Goal: Answer question/provide support: Share knowledge or assist other users

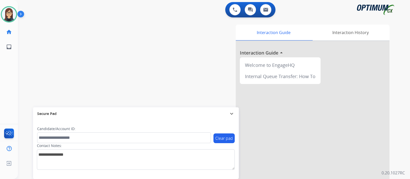
click at [33, 84] on div "swap_horiz Break voice bridge close_fullscreen Connect 3-Way Call merge_type Se…" at bounding box center [208, 125] width 380 height 214
click at [235, 9] on img at bounding box center [235, 9] width 5 height 5
click at [237, 8] on img at bounding box center [235, 9] width 5 height 5
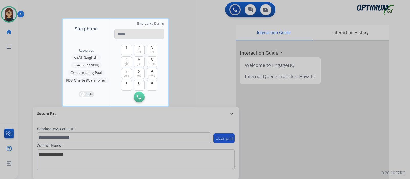
click at [156, 33] on input "tel" at bounding box center [139, 34] width 50 height 11
click at [154, 75] on span "wxyz" at bounding box center [151, 76] width 7 height 4
click at [140, 62] on span "jkl" at bounding box center [139, 64] width 3 height 4
click at [124, 64] on button "4 ghi" at bounding box center [126, 61] width 11 height 11
click at [139, 64] on span "jkl" at bounding box center [139, 64] width 3 height 4
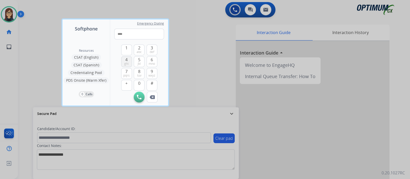
click at [128, 62] on span "ghi" at bounding box center [126, 64] width 4 height 4
click at [127, 62] on span "ghi" at bounding box center [126, 64] width 4 height 4
click at [152, 60] on span "6" at bounding box center [152, 60] width 2 height 6
click at [141, 74] on span "tuv" at bounding box center [139, 76] width 4 height 4
click at [157, 61] on button "6 mno" at bounding box center [152, 61] width 11 height 11
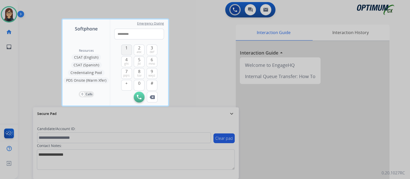
click at [127, 50] on span "1" at bounding box center [126, 48] width 2 height 6
type input "**********"
click at [140, 97] on img at bounding box center [139, 97] width 5 height 5
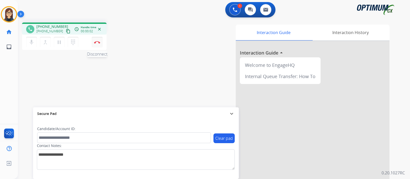
click at [98, 42] on img at bounding box center [97, 42] width 6 height 3
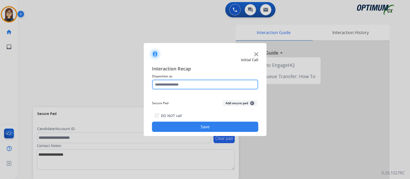
click at [217, 86] on input "text" at bounding box center [205, 84] width 106 height 10
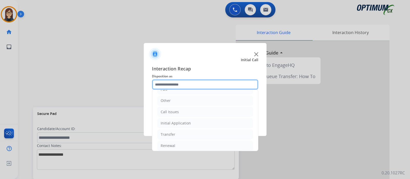
scroll to position [32, 0]
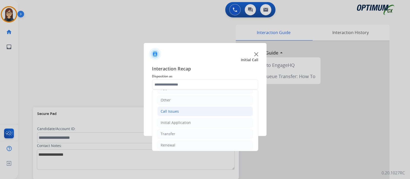
click at [206, 111] on li "Call Issues" at bounding box center [205, 112] width 96 height 10
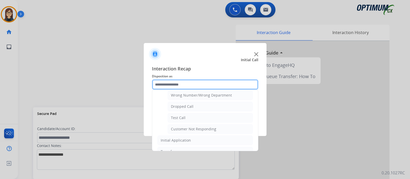
scroll to position [71, 0]
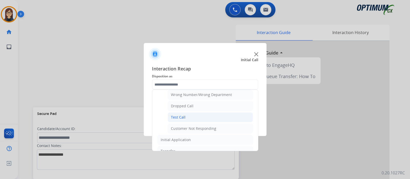
click at [213, 115] on li "Test Call" at bounding box center [210, 117] width 85 height 10
type input "*********"
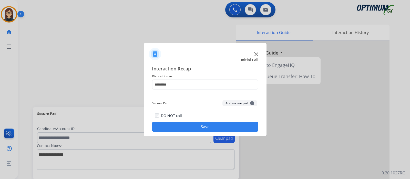
click at [214, 129] on button "Save" at bounding box center [205, 127] width 106 height 10
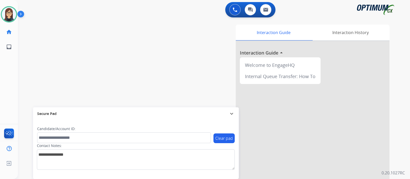
click at [45, 78] on div "swap_horiz Break voice bridge close_fullscreen Connect 3-Way Call merge_type Se…" at bounding box center [208, 125] width 380 height 214
click at [37, 55] on div "swap_horiz Break voice bridge close_fullscreen Connect 3-Way Call merge_type Se…" at bounding box center [208, 125] width 380 height 214
click at [93, 35] on div "swap_horiz Break voice bridge close_fullscreen Connect 3-Way Call merge_type Se…" at bounding box center [208, 125] width 380 height 214
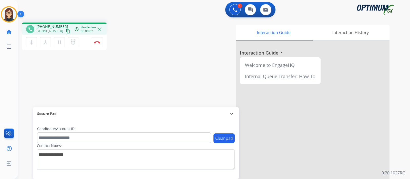
click at [54, 77] on div "phone +16317701010 +16317701010 content_copy access_time Call metrics Queue 00:…" at bounding box center [208, 125] width 380 height 214
click at [66, 30] on mat-icon "content_copy" at bounding box center [68, 31] width 5 height 5
click at [48, 74] on div "phone +16317701010 +16317701010 content_copy access_time Call metrics Queue 00:…" at bounding box center [208, 125] width 380 height 214
click at [97, 44] on button "Disconnect" at bounding box center [97, 42] width 11 height 11
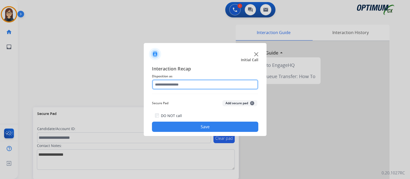
click at [169, 84] on input "text" at bounding box center [205, 84] width 106 height 10
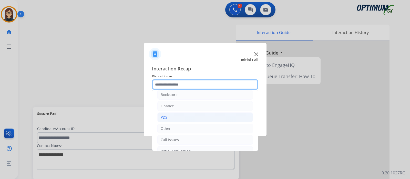
scroll to position [0, 0]
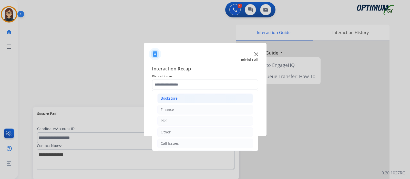
click at [170, 97] on div "Bookstore" at bounding box center [169, 98] width 17 height 5
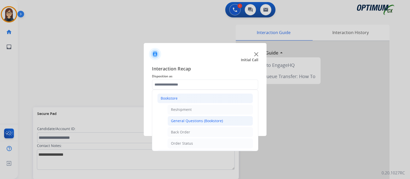
click at [198, 121] on div "General Questions (Bookstore)" at bounding box center [197, 120] width 52 height 5
type input "**********"
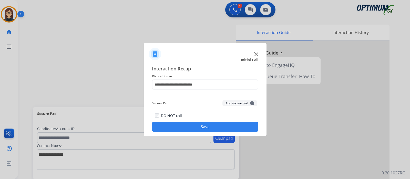
click at [200, 124] on button "Save" at bounding box center [205, 127] width 106 height 10
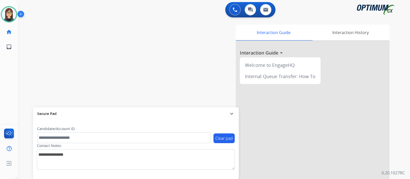
click at [34, 65] on div "swap_horiz Break voice bridge close_fullscreen Connect 3-Way Call merge_type Se…" at bounding box center [208, 125] width 380 height 214
click at [41, 64] on div "swap_horiz Break voice bridge close_fullscreen Connect 3-Way Call merge_type Se…" at bounding box center [208, 125] width 380 height 214
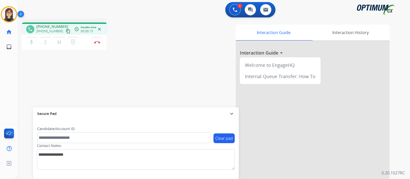
click at [66, 31] on mat-icon "content_copy" at bounding box center [68, 31] width 5 height 5
click at [35, 69] on div "phone +16316628742 +16316628742 content_copy access_time Call metrics Queue 00:…" at bounding box center [208, 125] width 380 height 214
click at [97, 43] on img at bounding box center [97, 42] width 6 height 3
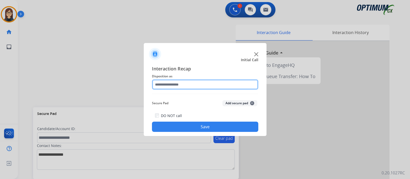
click at [182, 82] on input "text" at bounding box center [205, 84] width 106 height 10
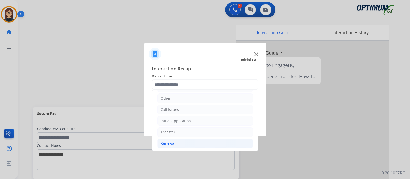
click at [183, 139] on li "Renewal" at bounding box center [205, 144] width 96 height 10
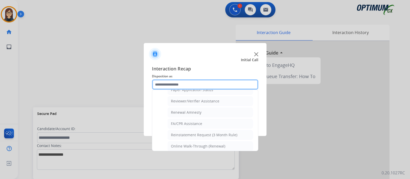
scroll to position [196, 0]
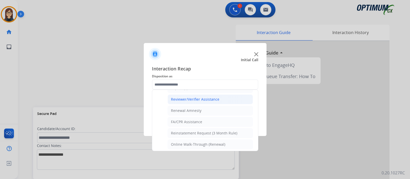
click at [212, 97] on div "Reviewer/Verifier Assistance" at bounding box center [195, 99] width 48 height 5
type input "**********"
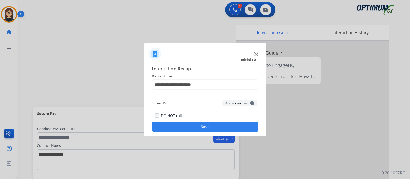
click at [199, 122] on button "Save" at bounding box center [205, 127] width 106 height 10
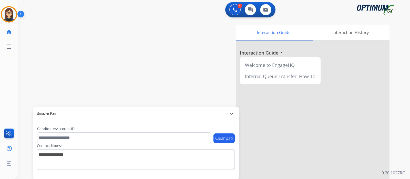
click at [39, 57] on div "swap_horiz Break voice bridge close_fullscreen Connect 3-Way Call merge_type Se…" at bounding box center [208, 125] width 380 height 214
click at [113, 78] on div "swap_horiz Break voice bridge close_fullscreen Connect 3-Way Call merge_type Se…" at bounding box center [208, 125] width 380 height 214
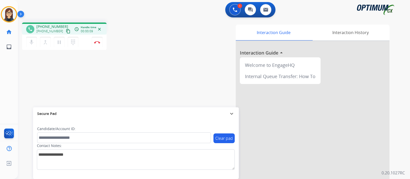
click at [66, 32] on mat-icon "content_copy" at bounding box center [68, 31] width 5 height 5
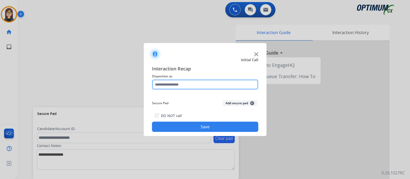
click at [172, 86] on input "text" at bounding box center [205, 84] width 106 height 10
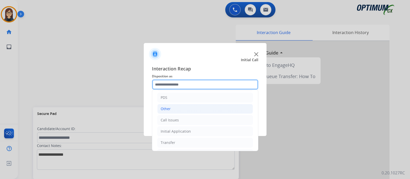
scroll to position [32, 0]
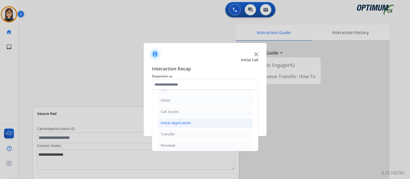
click at [179, 120] on div "Initial Application" at bounding box center [176, 122] width 30 height 5
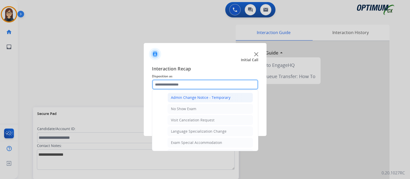
scroll to position [256, 0]
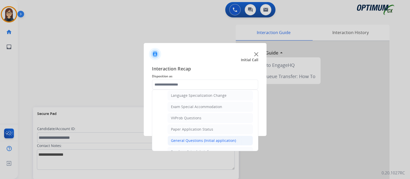
click at [216, 139] on div "General Questions (Initial application)" at bounding box center [203, 140] width 65 height 5
type input "**********"
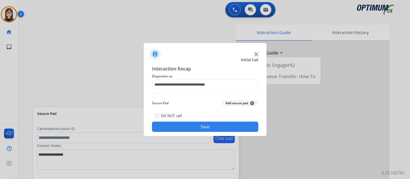
click at [215, 130] on button "Save" at bounding box center [205, 127] width 106 height 10
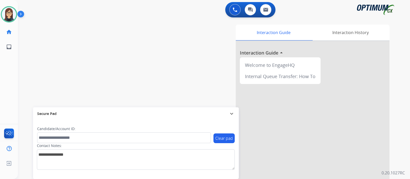
click at [116, 57] on div "swap_horiz Break voice bridge close_fullscreen Connect 3-Way Call merge_type Se…" at bounding box center [208, 125] width 380 height 214
click at [117, 46] on div "swap_horiz Break voice bridge close_fullscreen Connect 3-Way Call merge_type Se…" at bounding box center [208, 125] width 380 height 214
click at [112, 34] on div "swap_horiz Break voice bridge close_fullscreen Connect 3-Way Call merge_type Se…" at bounding box center [208, 125] width 380 height 214
click at [10, 15] on img at bounding box center [9, 14] width 14 height 14
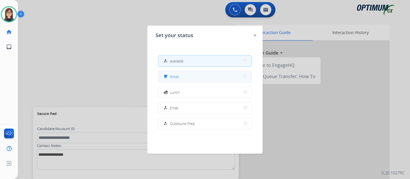
click at [184, 75] on button "free_breakfast Break" at bounding box center [204, 76] width 93 height 11
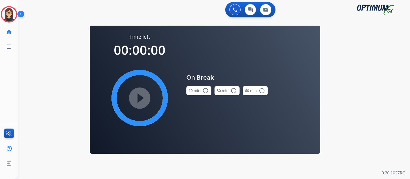
click at [204, 90] on mat-icon "radio_button_unchecked" at bounding box center [205, 91] width 6 height 6
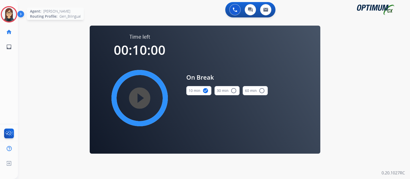
click at [10, 12] on img at bounding box center [9, 14] width 14 height 14
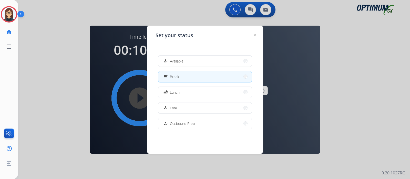
click at [55, 84] on div at bounding box center [205, 89] width 410 height 179
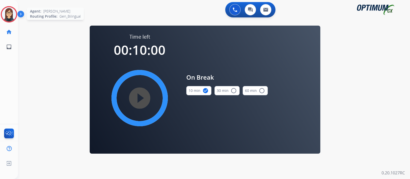
click at [8, 14] on img at bounding box center [9, 14] width 14 height 14
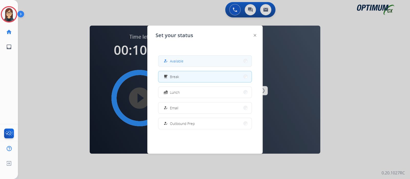
click at [165, 58] on div "how_to_reg" at bounding box center [165, 61] width 7 height 6
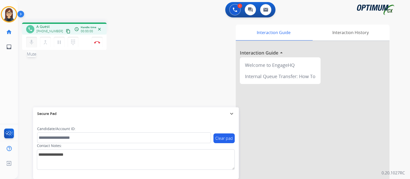
click at [31, 40] on mat-icon "mic" at bounding box center [31, 42] width 6 height 6
click at [33, 43] on mat-icon "mic_off" at bounding box center [31, 42] width 6 height 6
click at [66, 29] on mat-icon "content_copy" at bounding box center [68, 31] width 5 height 5
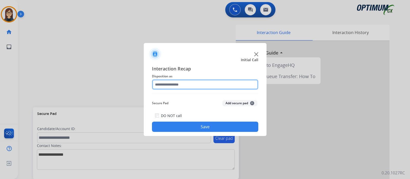
click at [209, 85] on input "text" at bounding box center [205, 84] width 106 height 10
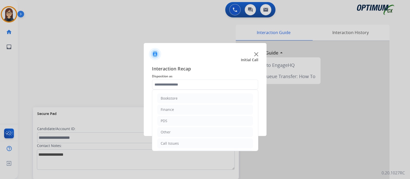
click at [257, 56] on img at bounding box center [256, 54] width 4 height 4
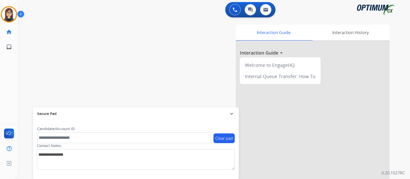
click at [73, 52] on div "swap_horiz Break voice bridge close_fullscreen Connect 3-Way Call merge_type Se…" at bounding box center [208, 125] width 380 height 214
click at [90, 36] on div "swap_horiz Break voice bridge close_fullscreen Connect 3-Way Call merge_type Se…" at bounding box center [208, 125] width 380 height 214
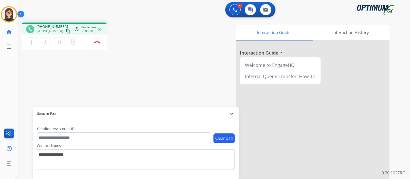
click at [66, 29] on mat-icon "content_copy" at bounding box center [68, 31] width 5 height 5
click at [96, 45] on button "Disconnect" at bounding box center [97, 42] width 11 height 11
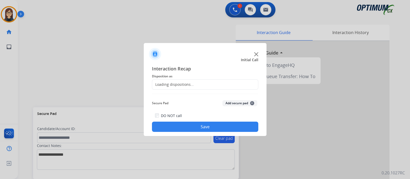
click at [177, 87] on div "Loading dispositions..." at bounding box center [173, 84] width 42 height 5
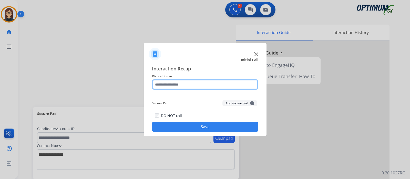
click at [177, 85] on input "text" at bounding box center [205, 84] width 106 height 10
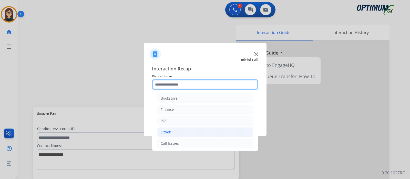
scroll to position [34, 0]
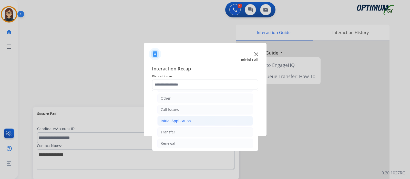
click at [178, 118] on div "Initial Application" at bounding box center [176, 120] width 30 height 5
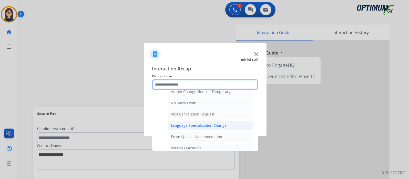
scroll to position [290, 0]
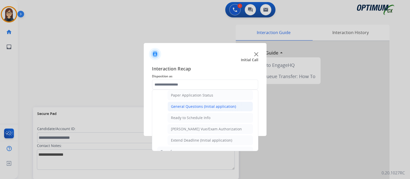
click at [197, 106] on div "General Questions (Initial application)" at bounding box center [203, 106] width 65 height 5
type input "**********"
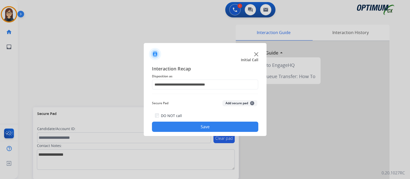
click at [201, 126] on button "Save" at bounding box center [205, 127] width 106 height 10
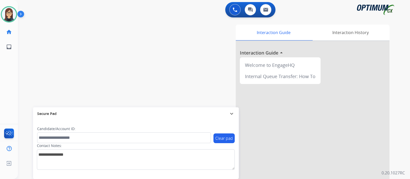
click at [92, 41] on div "swap_horiz Break voice bridge close_fullscreen Connect 3-Way Call merge_type Se…" at bounding box center [208, 125] width 380 height 214
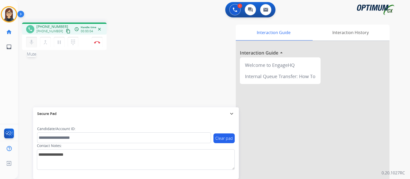
click at [29, 45] on mat-icon "mic" at bounding box center [31, 42] width 6 height 6
click at [66, 31] on mat-icon "content_copy" at bounding box center [68, 31] width 5 height 5
click at [162, 67] on div "Interaction Guide Interaction History Interaction Guide arrow_drop_up Welcome t…" at bounding box center [275, 129] width 230 height 208
click at [30, 42] on mat-icon "mic_off" at bounding box center [31, 42] width 6 height 6
click at [30, 42] on mat-icon "mic" at bounding box center [31, 42] width 6 height 6
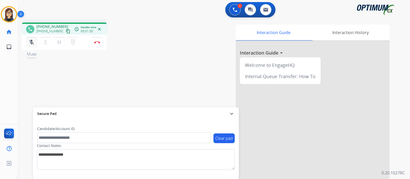
click at [29, 45] on button "mic_off Mute" at bounding box center [31, 42] width 11 height 11
click at [131, 75] on div "phone +17737393841 +17737393841 content_copy access_time Call metrics Queue 00:…" at bounding box center [208, 125] width 380 height 214
click at [109, 93] on div "phone +17737393841 +17737393841 content_copy access_time Call metrics Queue 00:…" at bounding box center [208, 125] width 380 height 214
click at [97, 43] on img at bounding box center [97, 42] width 6 height 3
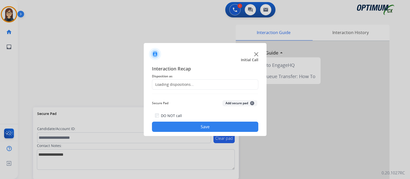
click at [179, 86] on div "Loading dispositions..." at bounding box center [173, 84] width 42 height 5
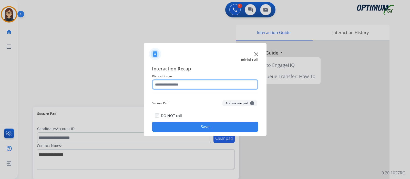
click at [179, 86] on input "text" at bounding box center [205, 84] width 106 height 10
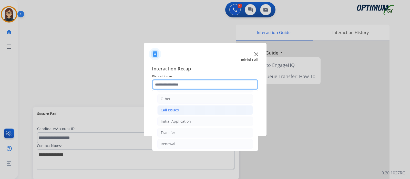
scroll to position [34, 0]
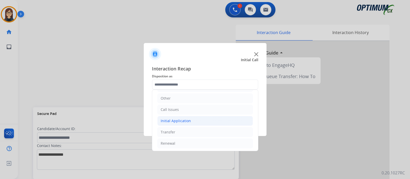
click at [162, 118] on div "Initial Application" at bounding box center [176, 120] width 30 height 5
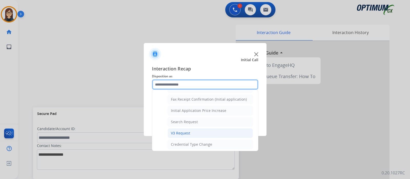
scroll to position [258, 0]
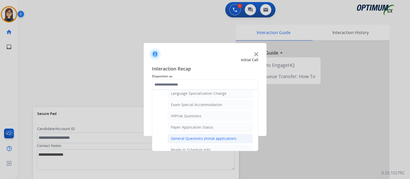
click at [192, 136] on div "General Questions (Initial application)" at bounding box center [203, 138] width 65 height 5
type input "**********"
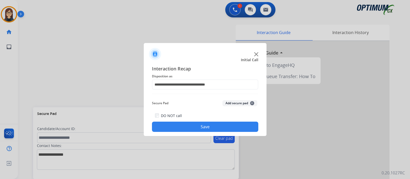
click at [183, 125] on button "Save" at bounding box center [205, 127] width 106 height 10
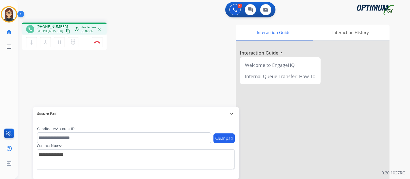
click at [147, 61] on div "phone +12148628925 +12148628925 content_copy access_time Call metrics Queue 00:…" at bounding box center [208, 125] width 380 height 214
click at [130, 77] on div "phone +12148628925 +12148628925 content_copy access_time Call metrics Queue 00:…" at bounding box center [208, 125] width 380 height 214
click at [100, 45] on button "Disconnect" at bounding box center [97, 42] width 11 height 11
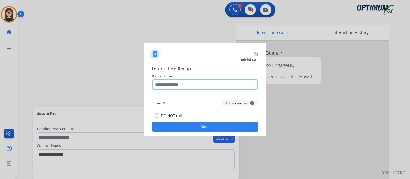
click at [187, 87] on input "text" at bounding box center [205, 84] width 106 height 10
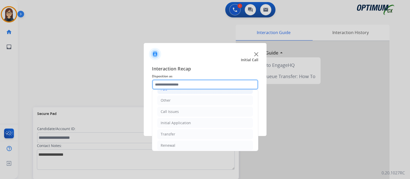
scroll to position [34, 0]
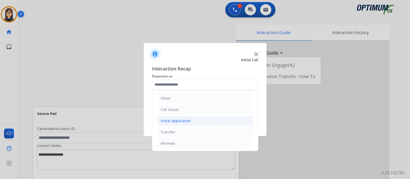
click at [178, 119] on div "Initial Application" at bounding box center [176, 120] width 30 height 5
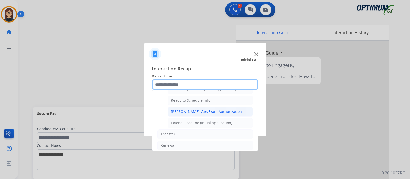
scroll to position [275, 0]
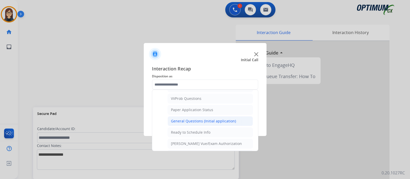
click at [197, 119] on div "General Questions (Initial application)" at bounding box center [203, 121] width 65 height 5
type input "**********"
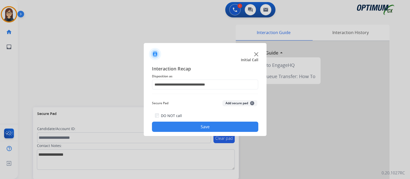
click at [198, 126] on button "Save" at bounding box center [205, 127] width 106 height 10
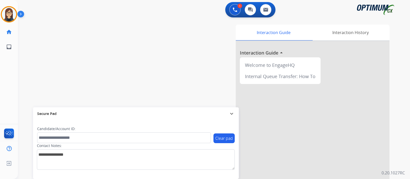
click at [134, 102] on div "swap_horiz Break voice bridge close_fullscreen Connect 3-Way Call merge_type Se…" at bounding box center [208, 125] width 380 height 214
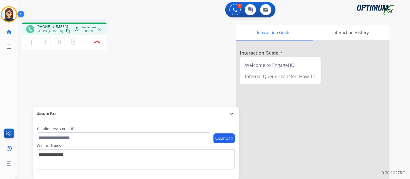
click at [66, 30] on mat-icon "content_copy" at bounding box center [68, 31] width 5 height 5
click at [31, 43] on mat-icon "mic" at bounding box center [31, 42] width 6 height 6
click at [27, 43] on button "mic_off Mute" at bounding box center [31, 42] width 11 height 11
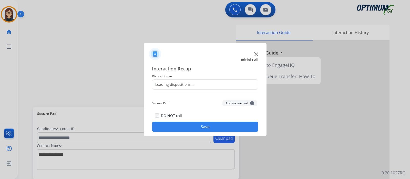
click at [106, 77] on div at bounding box center [205, 89] width 410 height 179
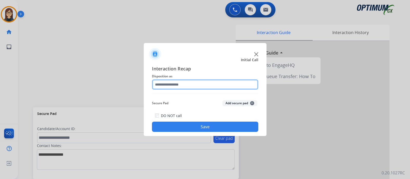
click at [175, 85] on input "text" at bounding box center [205, 84] width 106 height 10
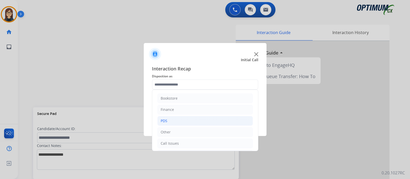
click at [171, 120] on li "PDS" at bounding box center [205, 121] width 96 height 10
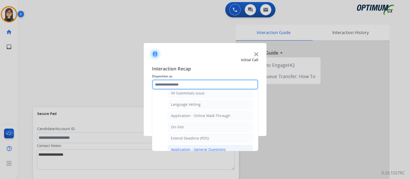
scroll to position [96, 0]
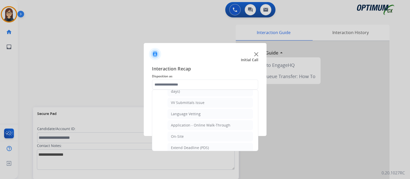
click at [100, 82] on div at bounding box center [205, 89] width 410 height 179
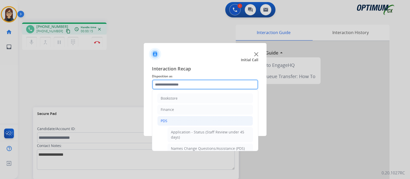
click at [182, 87] on input "text" at bounding box center [205, 84] width 106 height 10
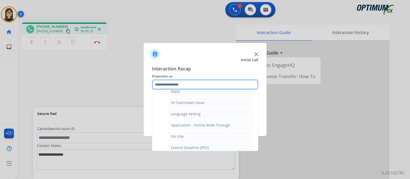
scroll to position [128, 0]
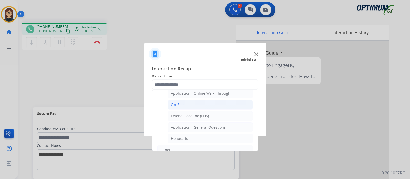
click at [184, 104] on li "On-Site" at bounding box center [210, 105] width 85 height 10
type input "*******"
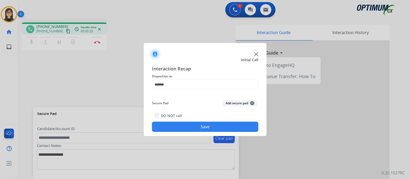
click at [187, 122] on button "Save" at bounding box center [205, 127] width 106 height 10
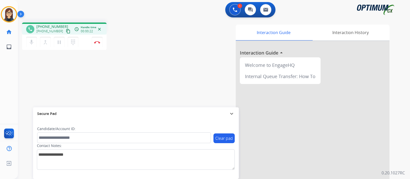
click at [66, 31] on mat-icon "content_copy" at bounding box center [68, 31] width 5 height 5
click at [133, 61] on div "phone +13137401095 +13137401095 content_copy access_time Call metrics Queue 00:…" at bounding box center [208, 125] width 380 height 214
click at [31, 42] on mat-icon "mic" at bounding box center [31, 42] width 6 height 6
click at [32, 42] on mat-icon "mic_off" at bounding box center [31, 42] width 6 height 6
click at [32, 42] on mat-icon "mic" at bounding box center [31, 42] width 6 height 6
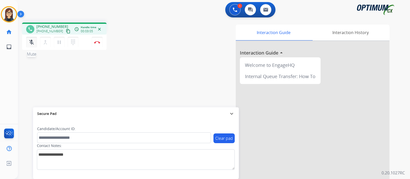
click at [32, 42] on mat-icon "mic_off" at bounding box center [31, 42] width 6 height 6
click at [99, 42] on img at bounding box center [97, 42] width 6 height 3
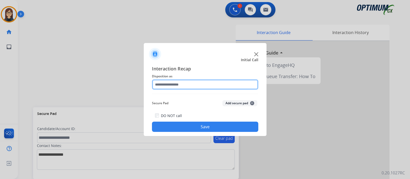
click at [177, 85] on input "text" at bounding box center [205, 84] width 106 height 10
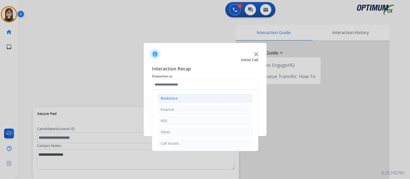
click at [174, 98] on div "Bookstore" at bounding box center [169, 98] width 17 height 5
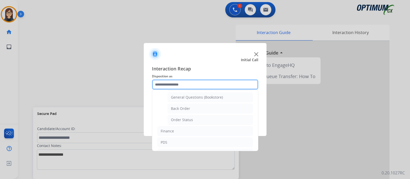
scroll to position [0, 0]
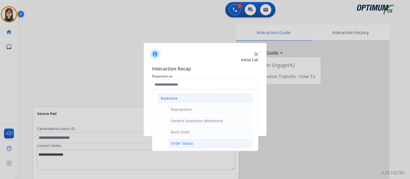
click at [189, 141] on div "Order Status" at bounding box center [182, 143] width 22 height 5
type input "**********"
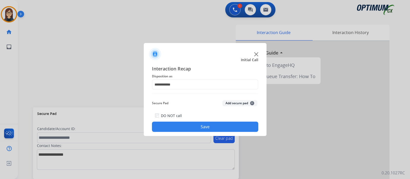
click at [195, 128] on button "Save" at bounding box center [205, 127] width 106 height 10
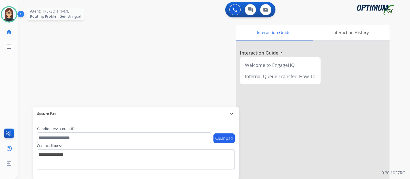
click at [10, 14] on img at bounding box center [9, 14] width 14 height 14
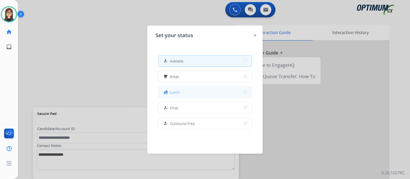
click at [183, 89] on button "fastfood Lunch" at bounding box center [204, 92] width 93 height 11
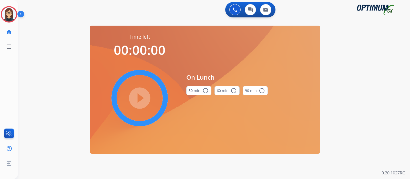
click at [205, 90] on mat-icon "radio_button_unchecked" at bounding box center [205, 91] width 6 height 6
click at [138, 99] on mat-icon "play_circle_filled" at bounding box center [140, 98] width 6 height 6
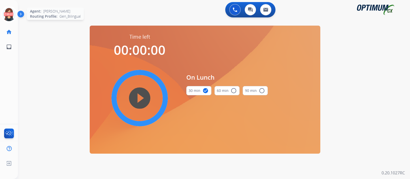
click at [6, 9] on icon at bounding box center [9, 14] width 17 height 17
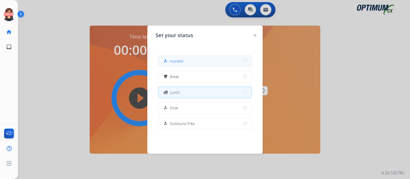
click at [187, 59] on button "how_to_reg Available" at bounding box center [204, 61] width 93 height 11
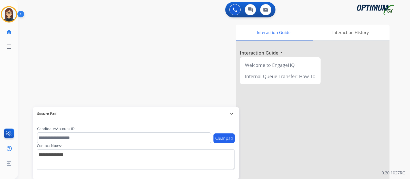
click at [87, 65] on div "swap_horiz Break voice bridge close_fullscreen Connect 3-Way Call merge_type Se…" at bounding box center [208, 125] width 380 height 214
click at [96, 64] on div "swap_horiz Break voice bridge close_fullscreen Connect 3-Way Call merge_type Se…" at bounding box center [208, 125] width 380 height 214
click at [6, 12] on img at bounding box center [9, 14] width 14 height 14
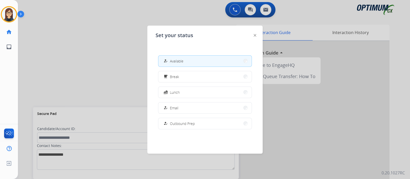
click at [84, 57] on div at bounding box center [205, 89] width 410 height 179
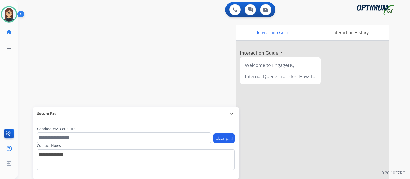
click at [117, 58] on div "swap_horiz Break voice bridge close_fullscreen Connect 3-Way Call merge_type Se…" at bounding box center [208, 125] width 380 height 214
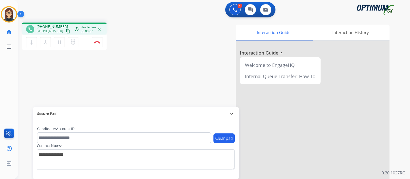
click at [66, 32] on mat-icon "content_copy" at bounding box center [68, 31] width 5 height 5
click at [29, 40] on mat-icon "mic" at bounding box center [31, 42] width 6 height 6
click at [31, 43] on mat-icon "mic_off" at bounding box center [31, 42] width 6 height 6
click at [66, 31] on mat-icon "content_copy" at bounding box center [68, 31] width 5 height 5
click at [30, 43] on mat-icon "mic" at bounding box center [31, 42] width 6 height 6
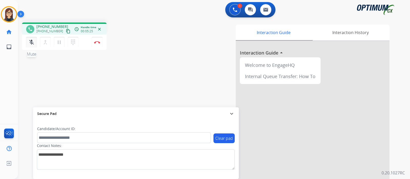
click at [28, 43] on button "mic_off Mute" at bounding box center [31, 42] width 11 height 11
click at [154, 56] on div "phone +14438013013 +14438013013 content_copy access_time Call metrics Queue 00:…" at bounding box center [208, 125] width 380 height 214
click at [83, 63] on div "phone +14438013013 +14438013013 content_copy access_time Call metrics Queue 00:…" at bounding box center [208, 125] width 380 height 214
click at [97, 43] on img at bounding box center [97, 42] width 6 height 3
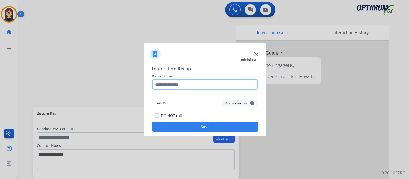
click at [169, 85] on input "text" at bounding box center [205, 84] width 106 height 10
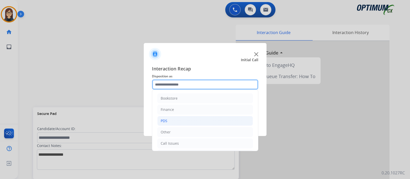
scroll to position [34, 0]
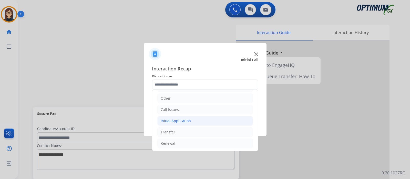
click at [193, 120] on li "Initial Application" at bounding box center [205, 121] width 96 height 10
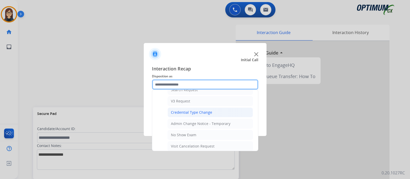
scroll to position [226, 0]
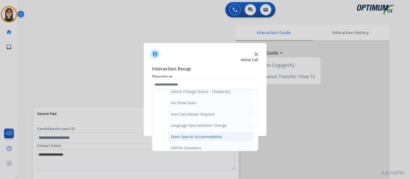
click at [201, 136] on div "Exam Special Accommodation" at bounding box center [196, 136] width 51 height 5
type input "**********"
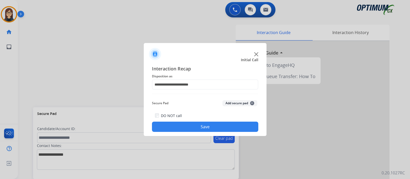
click at [193, 123] on button "Save" at bounding box center [205, 127] width 106 height 10
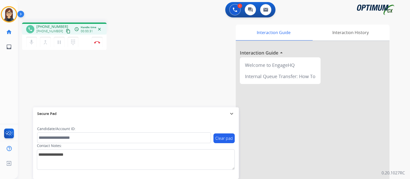
click at [66, 30] on mat-icon "content_copy" at bounding box center [68, 31] width 5 height 5
click at [145, 43] on div "phone +13037208593 +13037208593 content_copy access_time Call metrics Queue 00:…" at bounding box center [90, 37] width 136 height 29
click at [29, 41] on mat-icon "mic" at bounding box center [31, 42] width 6 height 6
click at [29, 42] on mat-icon "mic_off" at bounding box center [31, 42] width 6 height 6
click at [32, 43] on mat-icon "mic" at bounding box center [31, 42] width 6 height 6
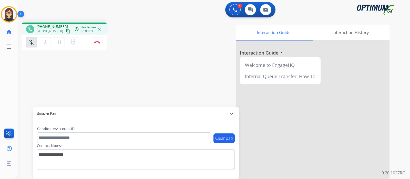
click at [60, 69] on div "phone +13037208593 +13037208593 content_copy access_time Call metrics Queue 00:…" at bounding box center [208, 125] width 380 height 214
click at [32, 44] on mat-icon "mic_off" at bounding box center [31, 42] width 6 height 6
click at [164, 47] on div "Interaction Guide Interaction History Interaction Guide arrow_drop_up Welcome t…" at bounding box center [275, 129] width 230 height 208
click at [151, 68] on div "phone +13037208593 +13037208593 content_copy access_time Call metrics Queue 00:…" at bounding box center [208, 125] width 380 height 214
click at [29, 45] on mat-icon "mic" at bounding box center [31, 42] width 6 height 6
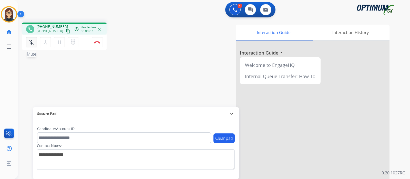
click at [31, 47] on button "mic_off Mute" at bounding box center [31, 42] width 11 height 11
click at [102, 43] on div "mic Mute merge_type Bridge pause Hold dialpad Dialpad Disconnect" at bounding box center [64, 42] width 85 height 15
click at [94, 40] on button "Disconnect" at bounding box center [97, 42] width 11 height 11
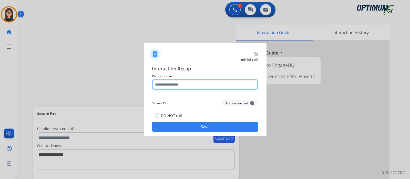
click at [167, 83] on input "text" at bounding box center [205, 84] width 106 height 10
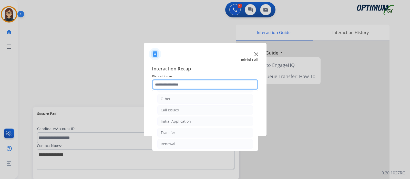
scroll to position [34, 0]
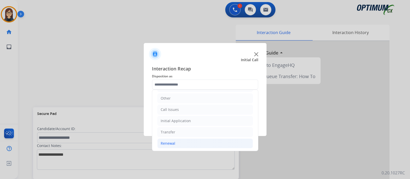
click at [181, 141] on li "Renewal" at bounding box center [205, 144] width 96 height 10
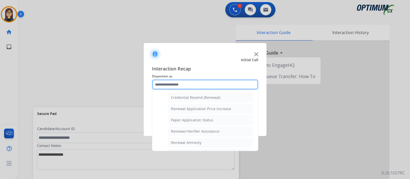
scroll to position [132, 0]
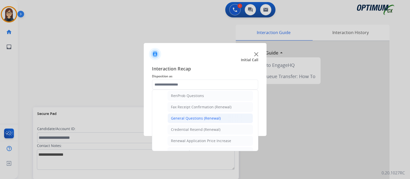
click at [205, 116] on div "General Questions (Renewal)" at bounding box center [196, 118] width 50 height 5
type input "**********"
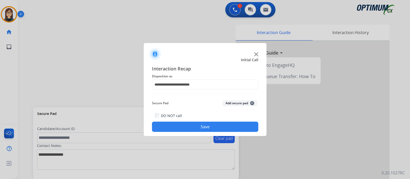
click at [201, 123] on button "Save" at bounding box center [205, 127] width 106 height 10
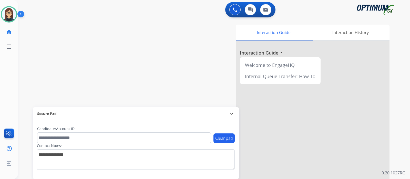
click at [132, 32] on div "swap_horiz Break voice bridge close_fullscreen Connect 3-Way Call merge_type Se…" at bounding box center [208, 125] width 380 height 214
click at [108, 69] on div "swap_horiz Break voice bridge close_fullscreen Connect 3-Way Call merge_type Se…" at bounding box center [208, 125] width 380 height 214
click at [119, 62] on div "swap_horiz Break voice bridge close_fullscreen Connect 3-Way Call merge_type Se…" at bounding box center [208, 125] width 380 height 214
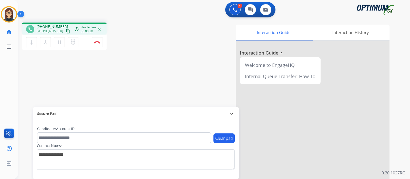
click at [66, 30] on mat-icon "content_copy" at bounding box center [68, 31] width 5 height 5
click at [167, 49] on div "Interaction Guide Interaction History Interaction Guide arrow_drop_up Welcome t…" at bounding box center [275, 129] width 230 height 208
click at [146, 71] on div "phone +13143237578 +13143237578 content_copy access_time Call metrics Queue 00:…" at bounding box center [208, 125] width 380 height 214
click at [97, 42] on img at bounding box center [97, 42] width 6 height 3
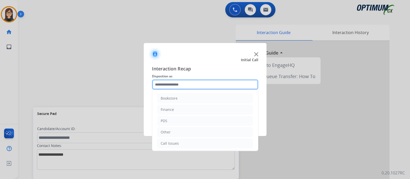
drag, startPoint x: 180, startPoint y: 85, endPoint x: 173, endPoint y: 93, distance: 10.5
click at [180, 85] on input "text" at bounding box center [205, 84] width 106 height 10
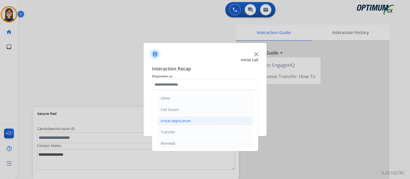
click at [188, 120] on div "Initial Application" at bounding box center [176, 120] width 30 height 5
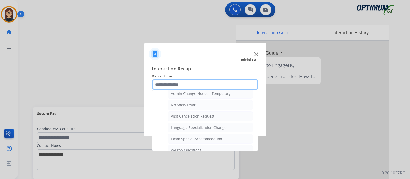
scroll to position [307, 0]
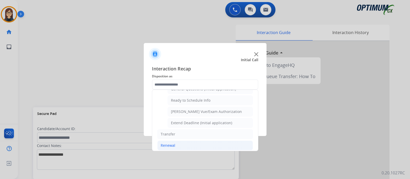
click at [175, 141] on li "Renewal" at bounding box center [205, 146] width 96 height 10
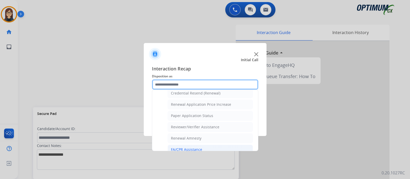
scroll to position [132, 0]
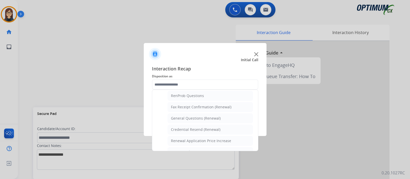
click at [195, 117] on div "General Questions (Renewal)" at bounding box center [196, 118] width 50 height 5
type input "**********"
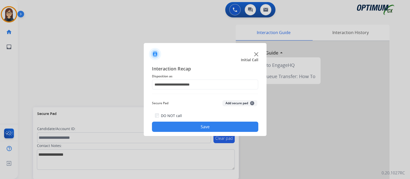
click at [191, 125] on button "Save" at bounding box center [205, 127] width 106 height 10
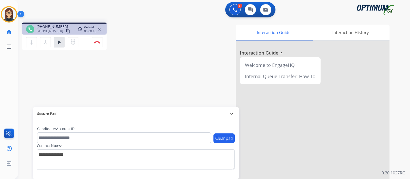
click at [66, 31] on mat-icon "content_copy" at bounding box center [68, 31] width 5 height 5
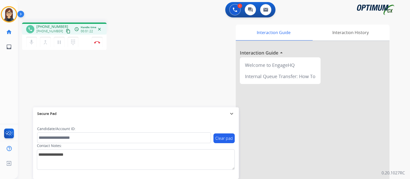
click at [154, 43] on div "phone +17872430571 +17872430571 content_copy access_time Call metrics Queue 00:…" at bounding box center [90, 37] width 136 height 29
click at [160, 58] on div "Interaction Guide Interaction History Interaction Guide arrow_drop_up Welcome t…" at bounding box center [275, 129] width 230 height 208
click at [32, 44] on mat-icon "mic" at bounding box center [31, 42] width 6 height 6
click at [31, 43] on mat-icon "mic_off" at bounding box center [31, 42] width 6 height 6
click at [159, 67] on div "phone +17872430571 +17872430571 content_copy access_time Call metrics Queue 00:…" at bounding box center [208, 125] width 380 height 214
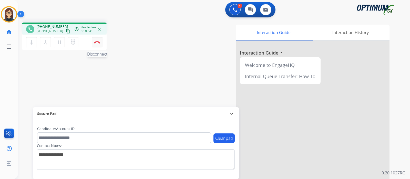
click at [99, 43] on img at bounding box center [97, 42] width 6 height 3
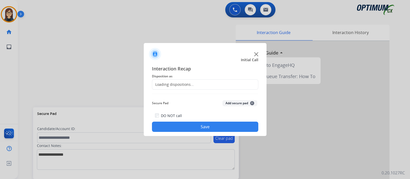
click at [188, 85] on div "Loading dispositions..." at bounding box center [173, 84] width 42 height 5
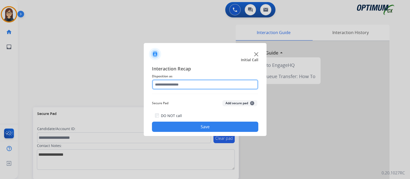
click at [188, 84] on input "text" at bounding box center [205, 84] width 106 height 10
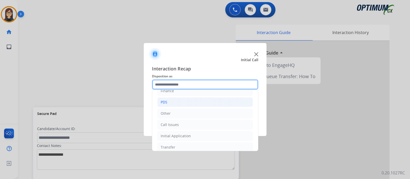
scroll to position [34, 0]
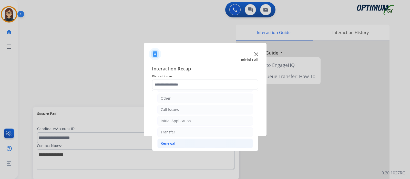
click at [174, 141] on div "Renewal" at bounding box center [168, 143] width 15 height 5
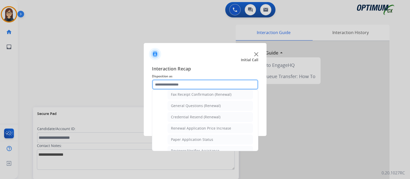
scroll to position [132, 0]
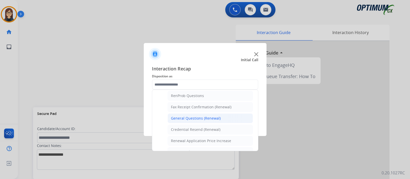
click at [189, 116] on div "General Questions (Renewal)" at bounding box center [196, 118] width 50 height 5
type input "**********"
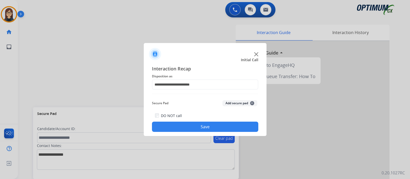
click at [191, 126] on button "Save" at bounding box center [205, 127] width 106 height 10
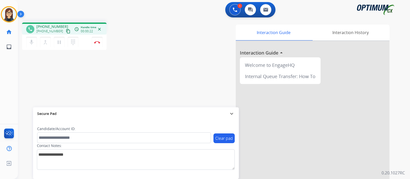
click at [65, 28] on button "content_copy" at bounding box center [68, 31] width 6 height 6
click at [27, 45] on button "mic Mute" at bounding box center [31, 42] width 11 height 11
click at [30, 43] on mat-icon "mic_off" at bounding box center [31, 42] width 6 height 6
click at [144, 50] on div "phone +17874591437 +17874591437 content_copy access_time Call metrics Queue 00:…" at bounding box center [90, 37] width 136 height 29
click at [96, 43] on img at bounding box center [97, 42] width 6 height 3
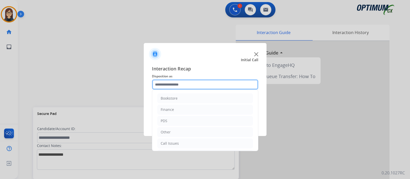
click at [177, 85] on input "text" at bounding box center [205, 84] width 106 height 10
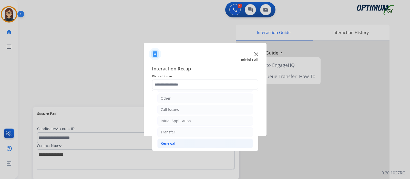
click at [178, 141] on li "Renewal" at bounding box center [205, 144] width 96 height 10
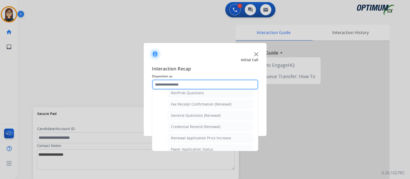
scroll to position [132, 0]
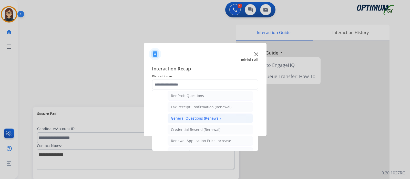
click at [190, 116] on div "General Questions (Renewal)" at bounding box center [196, 118] width 50 height 5
type input "**********"
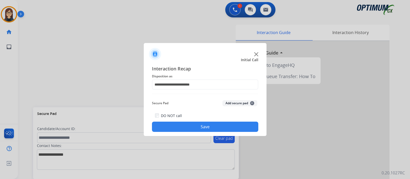
click at [188, 125] on button "Save" at bounding box center [205, 127] width 106 height 10
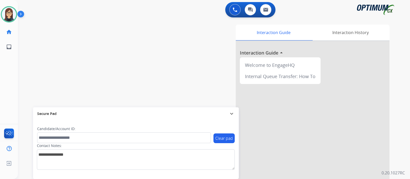
click at [118, 58] on div "swap_horiz Break voice bridge close_fullscreen Connect 3-Way Call merge_type Se…" at bounding box center [208, 125] width 380 height 214
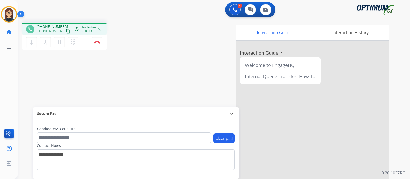
click at [66, 31] on mat-icon "content_copy" at bounding box center [68, 31] width 5 height 5
click at [30, 43] on mat-icon "mic" at bounding box center [31, 42] width 6 height 6
click at [30, 43] on mat-icon "mic_off" at bounding box center [31, 42] width 6 height 6
click at [30, 43] on mat-icon "mic" at bounding box center [31, 42] width 6 height 6
click at [30, 43] on mat-icon "mic_off" at bounding box center [31, 42] width 6 height 6
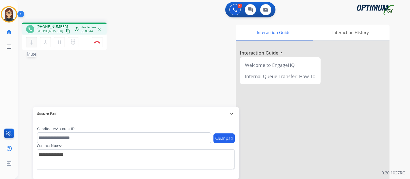
click at [30, 43] on mat-icon "mic" at bounding box center [31, 42] width 6 height 6
click at [30, 43] on mat-icon "mic_off" at bounding box center [31, 42] width 6 height 6
click at [30, 43] on mat-icon "mic" at bounding box center [31, 42] width 6 height 6
click at [30, 43] on mat-icon "mic_off" at bounding box center [31, 42] width 6 height 6
click at [30, 43] on mat-icon "mic" at bounding box center [31, 42] width 6 height 6
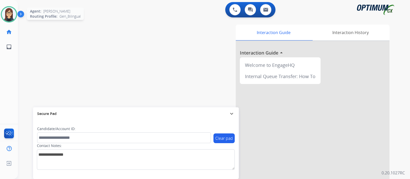
click at [10, 11] on img at bounding box center [9, 14] width 14 height 14
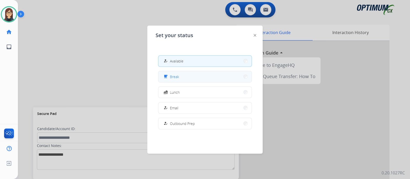
click at [174, 75] on span "Break" at bounding box center [174, 76] width 9 height 5
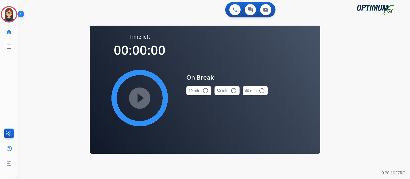
click at [205, 91] on mat-icon "radio_button_unchecked" at bounding box center [205, 91] width 6 height 6
click at [137, 97] on mat-icon "play_circle_filled" at bounding box center [140, 98] width 6 height 6
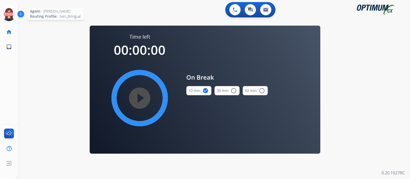
click at [6, 14] on icon at bounding box center [9, 14] width 17 height 17
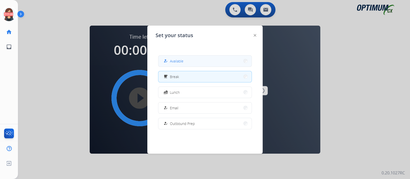
click at [201, 61] on button "how_to_reg Available" at bounding box center [204, 61] width 93 height 11
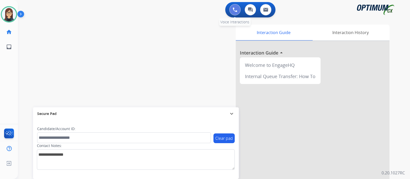
click at [232, 9] on button at bounding box center [234, 9] width 11 height 11
click at [233, 8] on img at bounding box center [235, 9] width 5 height 5
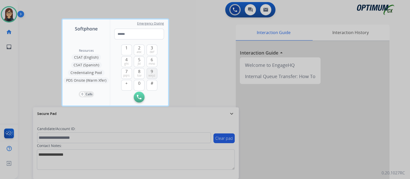
click at [151, 71] on span "9" at bounding box center [152, 71] width 2 height 6
click at [140, 60] on span "5" at bounding box center [139, 60] width 2 height 6
click at [125, 62] on span "ghi" at bounding box center [126, 64] width 4 height 4
click at [141, 61] on button "5 jkl" at bounding box center [139, 61] width 11 height 11
click at [126, 63] on span "ghi" at bounding box center [126, 64] width 4 height 4
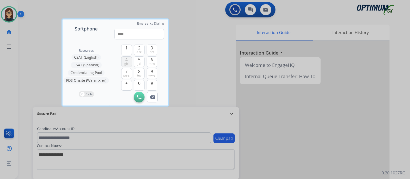
click at [126, 63] on span "ghi" at bounding box center [126, 64] width 4 height 4
click at [154, 62] on span "mno" at bounding box center [152, 64] width 6 height 4
click at [142, 70] on button "8 tuv" at bounding box center [139, 73] width 11 height 11
click at [154, 60] on button "6 mno" at bounding box center [152, 61] width 11 height 11
click at [128, 49] on button "1" at bounding box center [126, 50] width 11 height 11
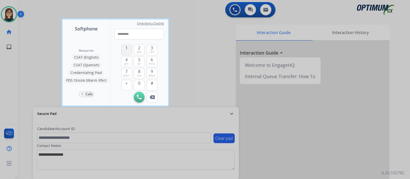
type input "**********"
click at [138, 96] on img at bounding box center [139, 97] width 5 height 5
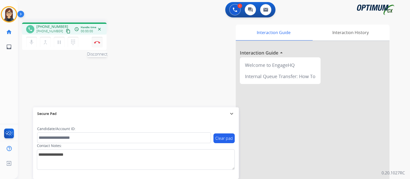
click at [100, 44] on button "Disconnect" at bounding box center [97, 42] width 11 height 11
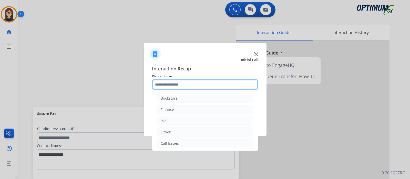
click at [179, 86] on input "text" at bounding box center [205, 84] width 106 height 10
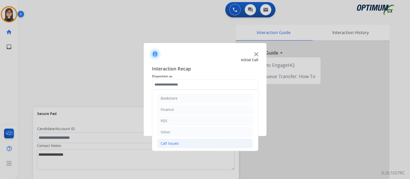
click at [191, 142] on li "Call Issues" at bounding box center [205, 144] width 96 height 10
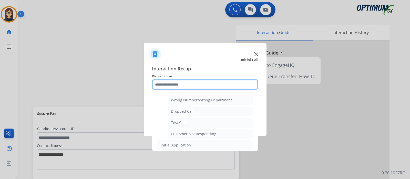
scroll to position [67, 0]
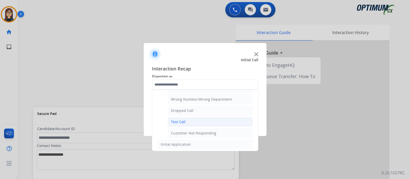
click at [224, 121] on li "Test Call" at bounding box center [210, 122] width 85 height 10
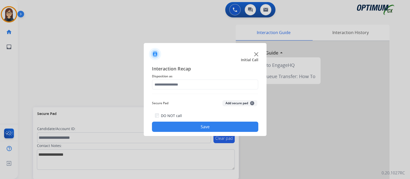
type input "*********"
click at [212, 125] on button "Save" at bounding box center [205, 127] width 106 height 10
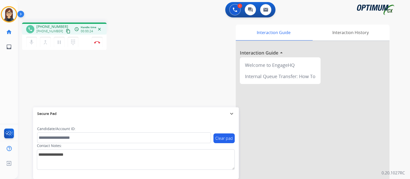
click at [66, 32] on mat-icon "content_copy" at bounding box center [68, 31] width 5 height 5
click at [31, 43] on mat-icon "mic" at bounding box center [31, 42] width 6 height 6
click at [154, 53] on div "phone +15852324330 +15852324330 content_copy access_time Call metrics Queue 00:…" at bounding box center [208, 125] width 380 height 214
click at [31, 40] on mat-icon "mic_off" at bounding box center [31, 42] width 6 height 6
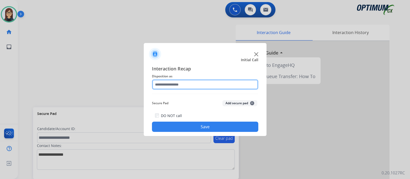
click at [180, 86] on input "text" at bounding box center [205, 84] width 106 height 10
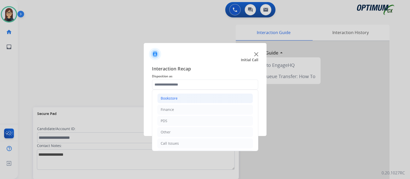
click at [191, 95] on li "Bookstore" at bounding box center [205, 99] width 96 height 10
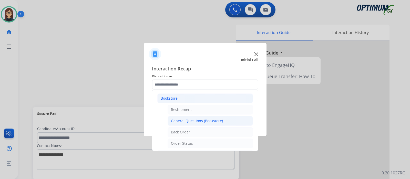
click at [210, 121] on div "General Questions (Bookstore)" at bounding box center [197, 120] width 52 height 5
type input "**********"
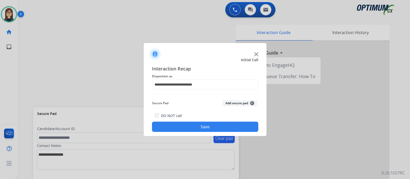
click at [209, 126] on button "Save" at bounding box center [205, 127] width 106 height 10
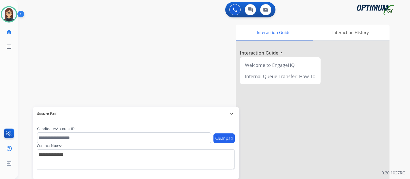
click at [100, 63] on div "swap_horiz Break voice bridge close_fullscreen Connect 3-Way Call merge_type Se…" at bounding box center [208, 125] width 380 height 214
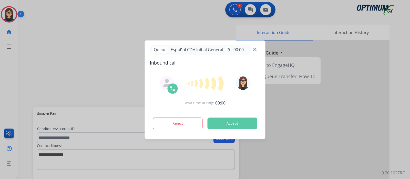
click at [242, 120] on button "Accept" at bounding box center [233, 124] width 50 height 12
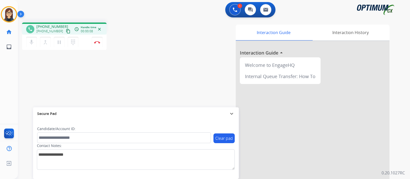
click at [66, 30] on mat-icon "content_copy" at bounding box center [68, 31] width 5 height 5
click at [153, 63] on div "phone [PHONE_NUMBER] [PHONE_NUMBER] content_copy access_time Call metrics Queue…" at bounding box center [208, 125] width 380 height 214
click at [180, 77] on div "Interaction Guide Interaction History Interaction Guide arrow_drop_up Welcome t…" at bounding box center [275, 129] width 230 height 208
click at [99, 39] on button "Disconnect" at bounding box center [97, 42] width 11 height 11
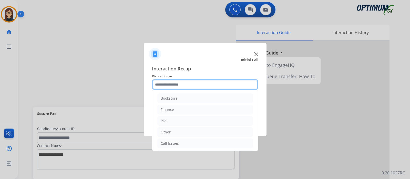
click at [188, 89] on input "text" at bounding box center [205, 84] width 106 height 10
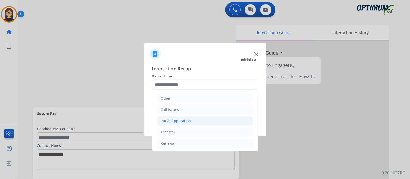
click at [181, 120] on div "Initial Application" at bounding box center [176, 120] width 30 height 5
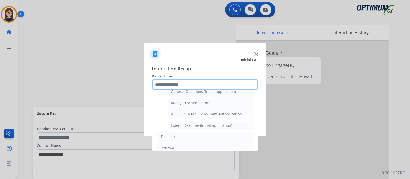
scroll to position [306, 0]
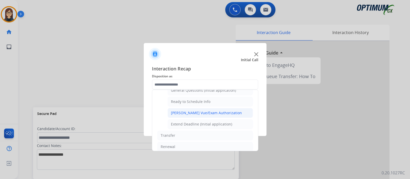
click at [221, 112] on div "Pearson Vue/Exam Authorization" at bounding box center [206, 112] width 71 height 5
type input "**********"
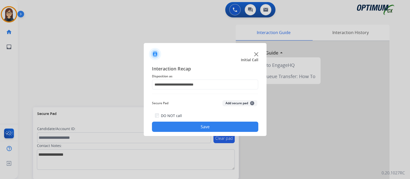
click at [215, 128] on button "Save" at bounding box center [205, 127] width 106 height 10
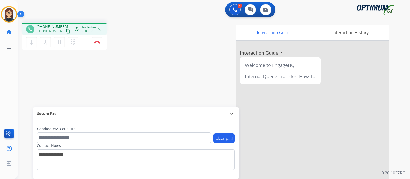
click at [65, 28] on button "content_copy" at bounding box center [68, 31] width 6 height 6
click at [33, 44] on mat-icon "mic" at bounding box center [31, 42] width 6 height 6
click at [156, 77] on div "phone +16073466646 +16073466646 content_copy access_time Call metrics Queue 00:…" at bounding box center [208, 125] width 380 height 214
click at [29, 44] on mat-icon "mic_off" at bounding box center [31, 42] width 6 height 6
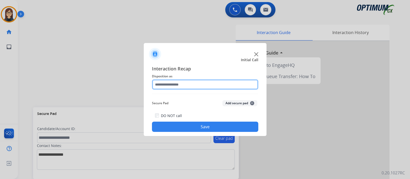
click at [164, 86] on input "text" at bounding box center [205, 84] width 106 height 10
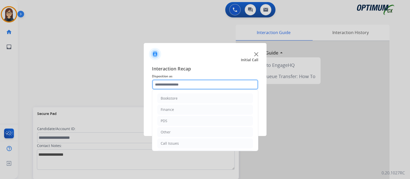
scroll to position [34, 0]
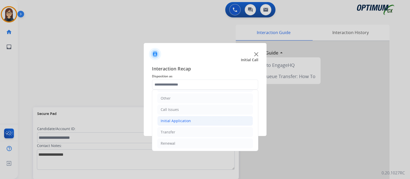
click at [203, 120] on li "Initial Application" at bounding box center [205, 121] width 96 height 10
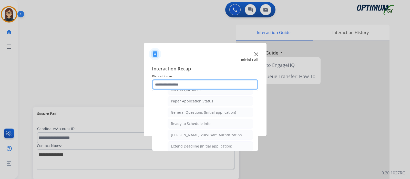
scroll to position [286, 0]
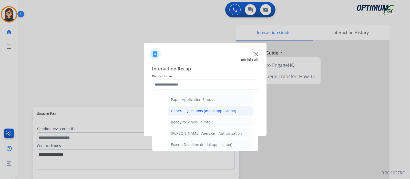
click at [211, 108] on div "General Questions (Initial application)" at bounding box center [203, 110] width 65 height 5
type input "**********"
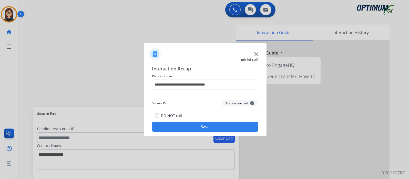
click at [198, 126] on button "Save" at bounding box center [205, 127] width 106 height 10
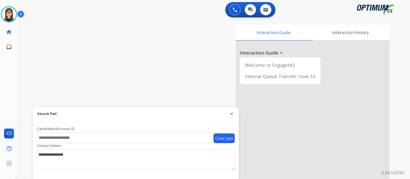
click at [124, 77] on div "swap_horiz Break voice bridge close_fullscreen Connect 3-Way Call merge_type Se…" at bounding box center [208, 125] width 380 height 214
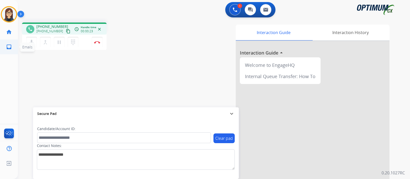
click at [29, 43] on span "Emails" at bounding box center [27, 47] width 14 height 9
click at [32, 42] on mat-icon "mic" at bounding box center [31, 42] width 6 height 6
click at [32, 42] on mat-icon "mic_off" at bounding box center [31, 42] width 6 height 6
click at [66, 32] on mat-icon "content_copy" at bounding box center [68, 31] width 5 height 5
click at [33, 45] on button "mic Mute" at bounding box center [31, 42] width 11 height 11
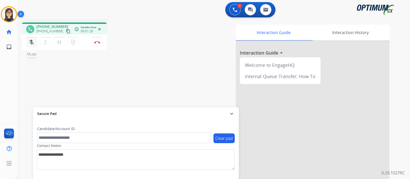
click at [31, 42] on mat-icon "mic_off" at bounding box center [31, 42] width 6 height 6
click at [31, 42] on mat-icon "mic" at bounding box center [31, 42] width 6 height 6
click at [33, 39] on mat-icon "mic_off" at bounding box center [31, 42] width 6 height 6
click at [32, 43] on mat-icon "mic" at bounding box center [31, 42] width 6 height 6
click at [189, 50] on div "Interaction Guide Interaction History Interaction Guide arrow_drop_up Welcome t…" at bounding box center [275, 129] width 230 height 208
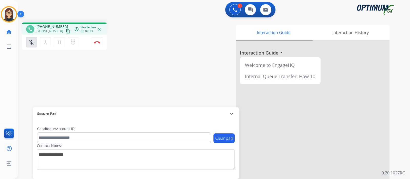
click at [165, 47] on div "Interaction Guide Interaction History Interaction Guide arrow_drop_up Welcome t…" at bounding box center [275, 129] width 230 height 208
click at [34, 42] on mat-icon "mic_off" at bounding box center [31, 42] width 6 height 6
click at [29, 44] on mat-icon "mic" at bounding box center [31, 42] width 6 height 6
click at [162, 58] on div "Interaction Guide Interaction History Interaction Guide arrow_drop_up Welcome t…" at bounding box center [275, 129] width 230 height 208
click at [200, 43] on div "Interaction Guide Interaction History Interaction Guide arrow_drop_up Welcome t…" at bounding box center [275, 129] width 230 height 208
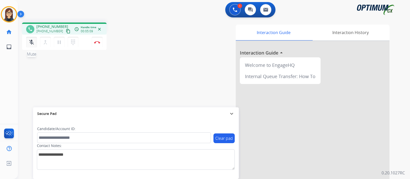
click at [33, 44] on mat-icon "mic_off" at bounding box center [31, 42] width 6 height 6
click at [36, 42] on button "mic Mute" at bounding box center [31, 42] width 11 height 11
click at [36, 42] on button "mic_off Mute" at bounding box center [31, 42] width 11 height 11
click at [31, 44] on mat-icon "mic" at bounding box center [31, 42] width 6 height 6
click at [30, 42] on mat-icon "mic_off" at bounding box center [31, 42] width 6 height 6
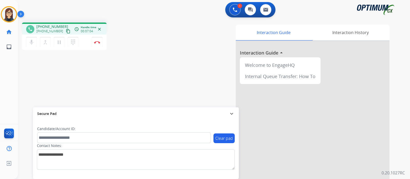
click at [178, 53] on div "Interaction Guide Interaction History Interaction Guide arrow_drop_up Welcome t…" at bounding box center [275, 129] width 230 height 208
click at [28, 42] on button "mic Mute" at bounding box center [31, 42] width 11 height 11
click at [151, 59] on div "phone +17877028008 +17877028008 content_copy access_time Call metrics Queue 00:…" at bounding box center [208, 125] width 380 height 214
click at [160, 45] on div "Interaction Guide Interaction History Interaction Guide arrow_drop_up Welcome t…" at bounding box center [275, 129] width 230 height 208
click at [33, 42] on mat-icon "mic_off" at bounding box center [31, 42] width 6 height 6
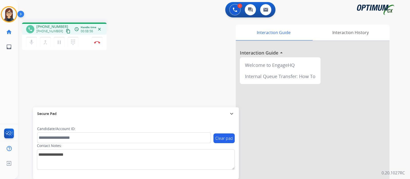
click at [170, 31] on div "Interaction Guide Interaction History Interaction Guide arrow_drop_up Welcome t…" at bounding box center [275, 129] width 230 height 208
click at [176, 86] on div "Interaction Guide Interaction History Interaction Guide arrow_drop_up Welcome t…" at bounding box center [275, 129] width 230 height 208
click at [114, 64] on div "phone +17877028008 +17877028008 content_copy access_time Call metrics Queue 00:…" at bounding box center [208, 125] width 380 height 214
click at [96, 40] on button "Disconnect" at bounding box center [97, 42] width 11 height 11
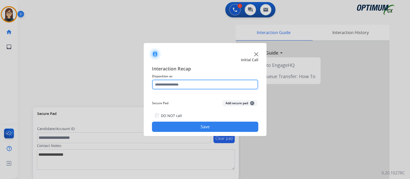
click at [187, 84] on input "text" at bounding box center [205, 84] width 106 height 10
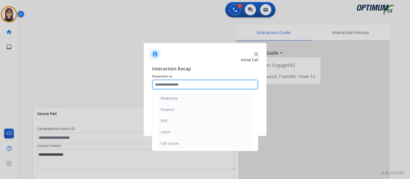
scroll to position [34, 0]
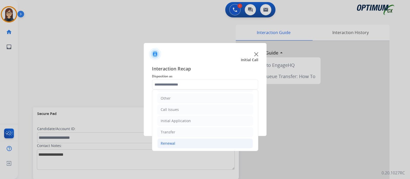
click at [182, 141] on li "Renewal" at bounding box center [205, 144] width 96 height 10
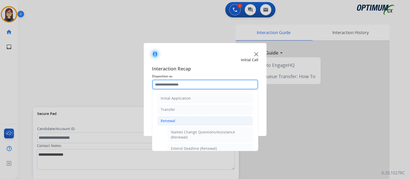
scroll to position [58, 0]
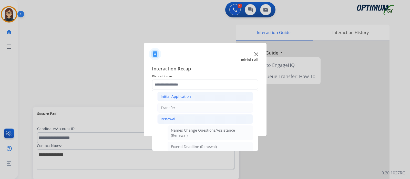
click at [213, 96] on li "Initial Application" at bounding box center [205, 97] width 96 height 10
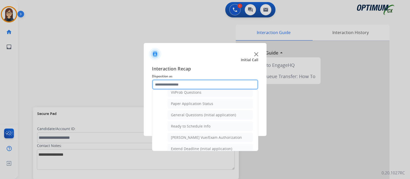
scroll to position [286, 0]
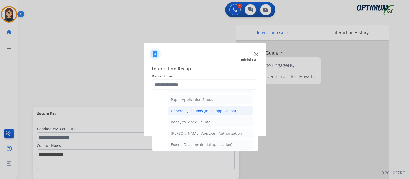
click at [210, 108] on div "General Questions (Initial application)" at bounding box center [203, 110] width 65 height 5
type input "**********"
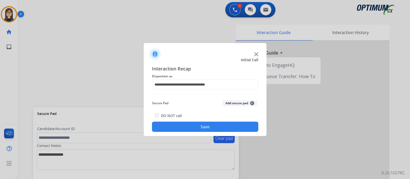
click at [213, 125] on button "Save" at bounding box center [205, 127] width 106 height 10
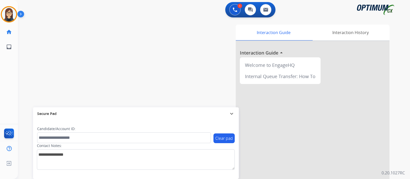
click at [170, 81] on div "Interaction Guide Interaction History Interaction Guide arrow_drop_up Welcome t…" at bounding box center [275, 129] width 230 height 208
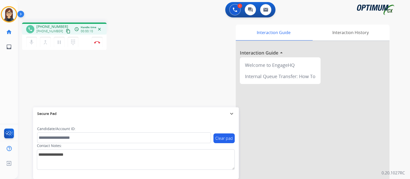
click at [66, 30] on mat-icon "content_copy" at bounding box center [68, 31] width 5 height 5
click at [156, 67] on div "phone +12038933348 +12038933348 content_copy access_time Call metrics Queue 01:…" at bounding box center [208, 125] width 380 height 214
click at [176, 26] on div "Interaction Guide Interaction History Interaction Guide arrow_drop_up Welcome t…" at bounding box center [275, 129] width 230 height 208
click at [98, 43] on img at bounding box center [97, 42] width 6 height 3
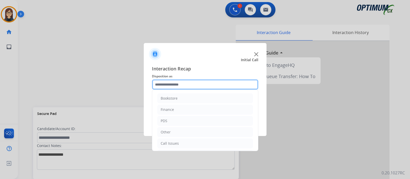
click at [177, 84] on input "text" at bounding box center [205, 84] width 106 height 10
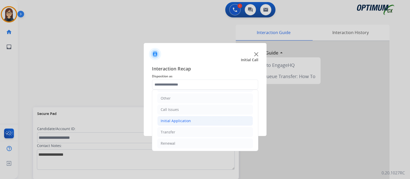
click at [209, 117] on li "Initial Application" at bounding box center [205, 121] width 96 height 10
click at [177, 143] on div "Appeals" at bounding box center [178, 143] width 14 height 5
type input "*******"
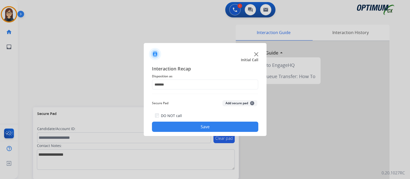
click at [195, 128] on button "Save" at bounding box center [205, 127] width 106 height 10
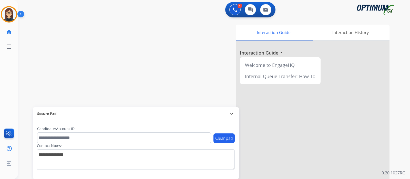
click at [137, 61] on div "swap_horiz Break voice bridge close_fullscreen Connect 3-Way Call merge_type Se…" at bounding box center [208, 125] width 380 height 214
click at [169, 23] on div "Interaction Guide Interaction History Interaction Guide arrow_drop_up Welcome t…" at bounding box center [279, 128] width 238 height 210
click at [163, 44] on div "Interaction Guide Interaction History Interaction Guide arrow_drop_up Welcome t…" at bounding box center [275, 129] width 230 height 208
click at [134, 70] on div "swap_horiz Break voice bridge close_fullscreen Connect 3-Way Call merge_type Se…" at bounding box center [208, 125] width 380 height 214
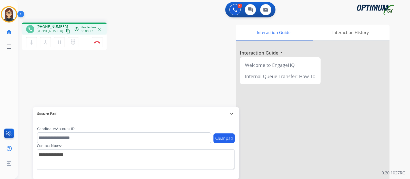
click at [66, 30] on mat-icon "content_copy" at bounding box center [68, 31] width 5 height 5
click at [31, 43] on mat-icon "mic" at bounding box center [31, 42] width 6 height 6
click at [166, 50] on div "Interaction Guide Interaction History Interaction Guide arrow_drop_up Welcome t…" at bounding box center [275, 129] width 230 height 208
click at [30, 42] on mat-icon "mic_off" at bounding box center [31, 42] width 6 height 6
click at [183, 68] on div "Interaction Guide Interaction History Interaction Guide arrow_drop_up Welcome t…" at bounding box center [275, 129] width 230 height 208
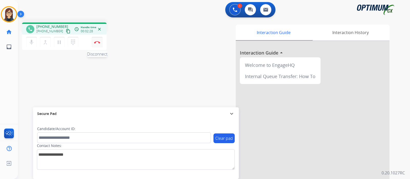
click at [99, 43] on img at bounding box center [97, 42] width 6 height 3
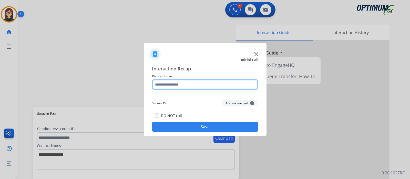
click at [181, 86] on input "text" at bounding box center [205, 84] width 106 height 10
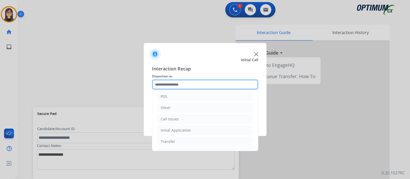
scroll to position [26, 0]
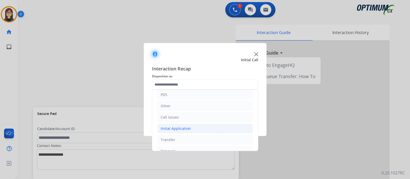
click at [192, 129] on li "Initial Application" at bounding box center [205, 129] width 96 height 10
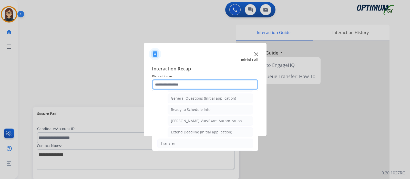
scroll to position [301, 0]
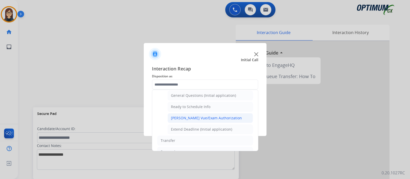
click at [220, 116] on div "Pearson Vue/Exam Authorization" at bounding box center [206, 118] width 71 height 5
type input "**********"
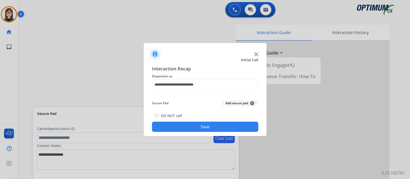
click at [204, 131] on button "Save" at bounding box center [205, 127] width 106 height 10
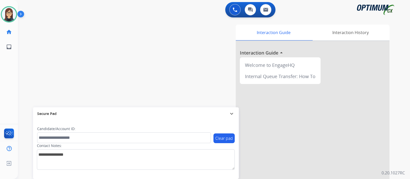
click at [146, 79] on div "swap_horiz Break voice bridge close_fullscreen Connect 3-Way Call merge_type Se…" at bounding box center [208, 125] width 380 height 214
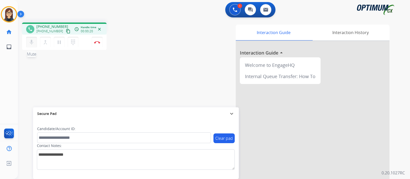
click at [30, 43] on mat-icon "mic" at bounding box center [31, 42] width 6 height 6
click at [32, 43] on mat-icon "mic_off" at bounding box center [31, 42] width 6 height 6
click at [33, 39] on mat-icon "mic" at bounding box center [31, 42] width 6 height 6
click at [32, 43] on mat-icon "mic_off" at bounding box center [31, 42] width 6 height 6
click at [32, 43] on mat-icon "mic" at bounding box center [31, 42] width 6 height 6
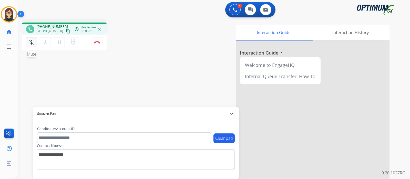
click at [31, 44] on mat-icon "mic_off" at bounding box center [31, 42] width 6 height 6
click at [154, 79] on div "phone +12674380366 +12674380366 content_copy access_time Call metrics Queue 00:…" at bounding box center [208, 125] width 380 height 214
click at [174, 78] on div "Interaction Guide Interaction History Interaction Guide arrow_drop_up Welcome t…" at bounding box center [275, 129] width 230 height 208
click at [158, 57] on div "phone +12674380366 +12674380366 content_copy access_time Call metrics Queue 00:…" at bounding box center [208, 125] width 380 height 214
click at [134, 62] on div "phone +12674380366 +12674380366 content_copy access_time Call metrics Queue 00:…" at bounding box center [208, 125] width 380 height 214
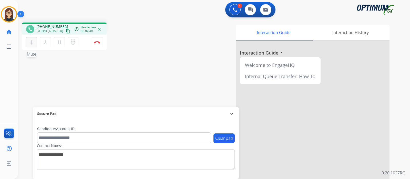
click at [33, 44] on mat-icon "mic" at bounding box center [31, 42] width 6 height 6
click at [33, 44] on mat-icon "mic_off" at bounding box center [31, 42] width 6 height 6
click at [31, 44] on mat-icon "mic" at bounding box center [31, 42] width 6 height 6
click at [31, 44] on mat-icon "mic_off" at bounding box center [31, 42] width 6 height 6
click at [32, 42] on mat-icon "mic" at bounding box center [31, 42] width 6 height 6
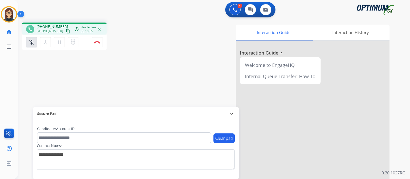
click at [45, 67] on div "phone +12674380366 +12674380366 content_copy access_time Call metrics Queue 00:…" at bounding box center [208, 125] width 380 height 214
click at [144, 61] on div "phone +12674380366 +12674380366 content_copy access_time Call metrics Queue 00:…" at bounding box center [208, 125] width 380 height 214
click at [158, 49] on div "phone +12674380366 +12674380366 content_copy access_time Call metrics Queue 00:…" at bounding box center [208, 125] width 380 height 214
click at [95, 92] on div "phone +12674380366 +12674380366 content_copy access_time Call metrics Queue 00:…" at bounding box center [208, 125] width 380 height 214
click at [32, 43] on mat-icon "mic_off" at bounding box center [31, 42] width 6 height 6
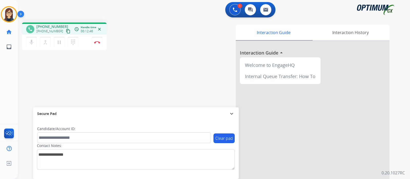
click at [164, 87] on div "Interaction Guide Interaction History Interaction Guide arrow_drop_up Welcome t…" at bounding box center [275, 129] width 230 height 208
click at [134, 71] on div "phone +12674380366 +12674380366 content_copy access_time Call metrics Queue 00:…" at bounding box center [208, 125] width 380 height 214
click at [152, 60] on div "phone +12674380366 +12674380366 content_copy access_time Call metrics Queue 00:…" at bounding box center [208, 125] width 380 height 214
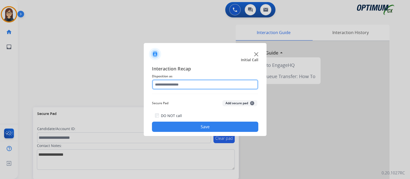
click at [184, 86] on input "text" at bounding box center [205, 84] width 106 height 10
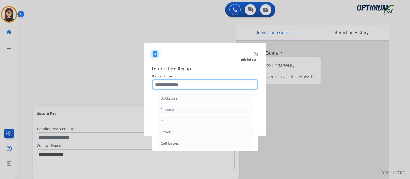
scroll to position [34, 0]
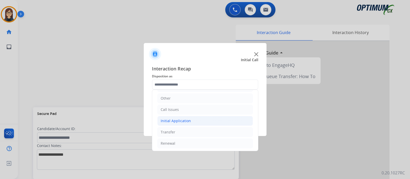
click at [214, 120] on li "Initial Application" at bounding box center [205, 121] width 96 height 10
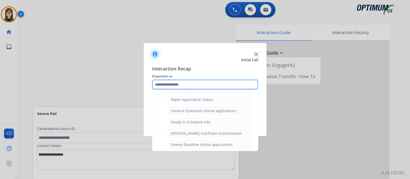
scroll to position [273, 0]
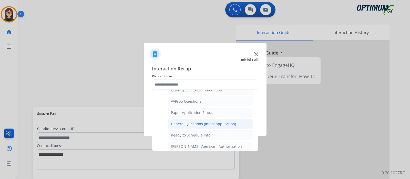
click at [226, 122] on div "General Questions (Initial application)" at bounding box center [203, 123] width 65 height 5
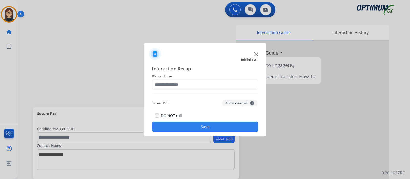
type input "**********"
click at [226, 122] on button "Save" at bounding box center [205, 127] width 106 height 10
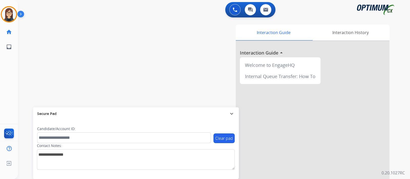
click at [174, 56] on div "Interaction Guide Interaction History Interaction Guide arrow_drop_up Welcome t…" at bounding box center [275, 129] width 230 height 208
click at [8, 12] on img at bounding box center [9, 14] width 14 height 14
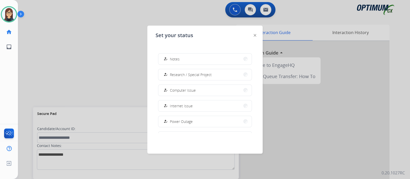
scroll to position [113, 0]
click at [213, 119] on button "how_to_reg Power Outage" at bounding box center [204, 119] width 93 height 11
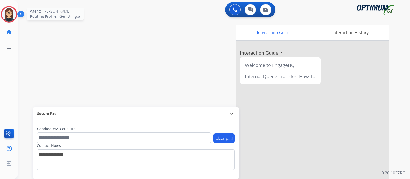
click at [10, 9] on img at bounding box center [9, 14] width 14 height 14
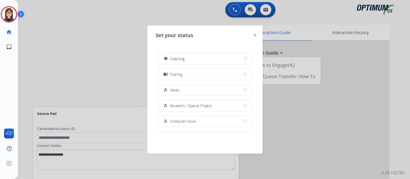
scroll to position [128, 0]
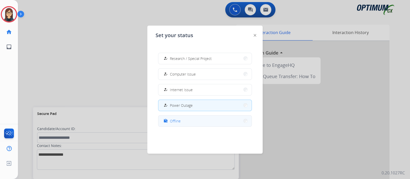
click at [206, 119] on button "work_off Offline" at bounding box center [204, 121] width 93 height 11
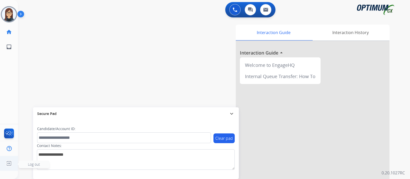
click at [14, 164] on ul "Log out Log out" at bounding box center [9, 163] width 18 height 15
click at [29, 166] on span "Log out" at bounding box center [34, 164] width 12 height 5
click at [6, 163] on img at bounding box center [8, 164] width 9 height 10
